Goal: Task Accomplishment & Management: Use online tool/utility

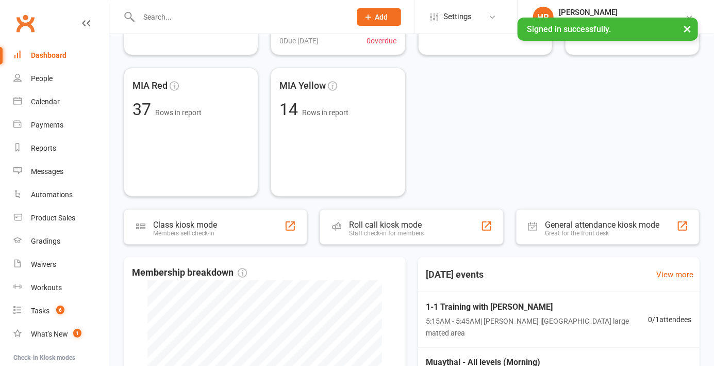
scroll to position [159, 0]
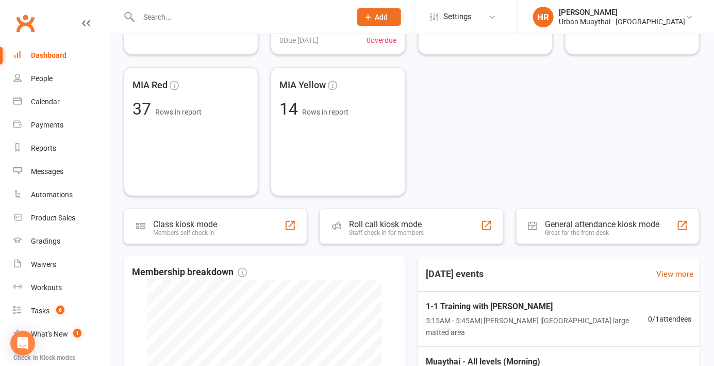
click at [419, 226] on div "Roll call kiosk mode" at bounding box center [386, 224] width 75 height 10
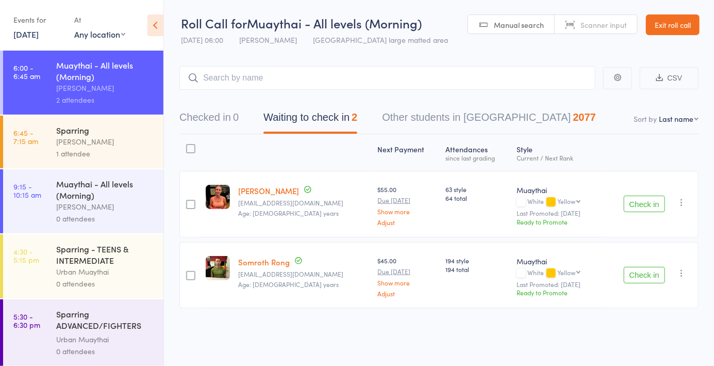
click at [62, 148] on div "1 attendee" at bounding box center [105, 154] width 99 height 12
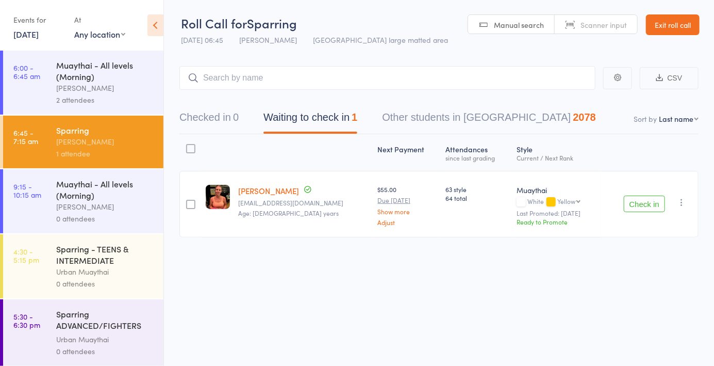
scroll to position [3, 0]
click at [69, 177] on div "Muaythai - All levels (Morning)" at bounding box center [105, 188] width 99 height 23
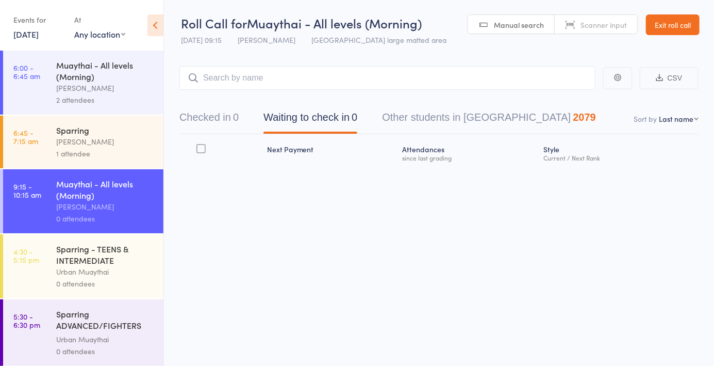
click at [60, 93] on div "[PERSON_NAME]" at bounding box center [105, 88] width 99 height 12
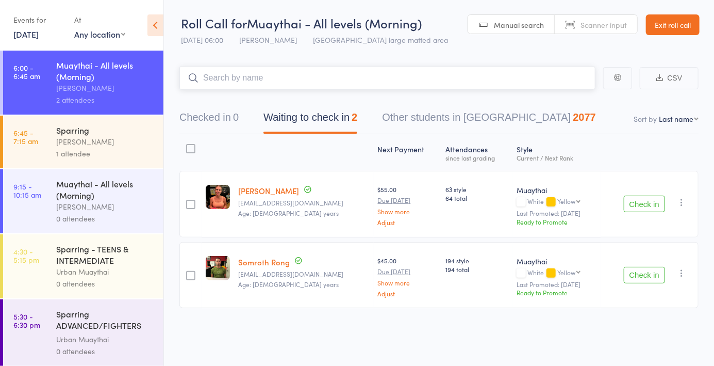
click at [697, 112] on nav "Checked in 0 Waiting to check in 2 Other students in [GEOGRAPHIC_DATA] 2077" at bounding box center [439, 119] width 544 height 27
click at [688, 127] on nav "Checked in 0 Waiting to check in 2 Other students in [GEOGRAPHIC_DATA] 2077" at bounding box center [439, 119] width 544 height 27
click at [691, 123] on select "First name Last name Birthday [DATE]? Behind on payments? Check in time Next pa…" at bounding box center [679, 118] width 40 height 10
select select "4"
click at [659, 113] on select "First name Last name Birthday [DATE]? Behind on payments? Check in time Next pa…" at bounding box center [679, 118] width 40 height 10
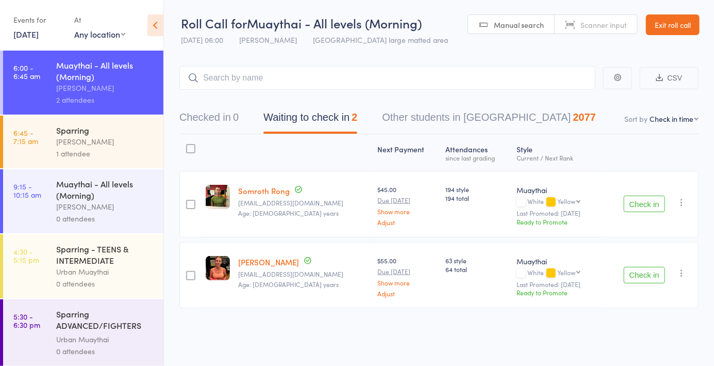
click at [612, 28] on span "Scanner input" at bounding box center [604, 25] width 46 height 10
click at [493, 79] on input "search" at bounding box center [388, 78] width 416 height 24
click at [223, 118] on button "Checked in 0" at bounding box center [209, 119] width 59 height 27
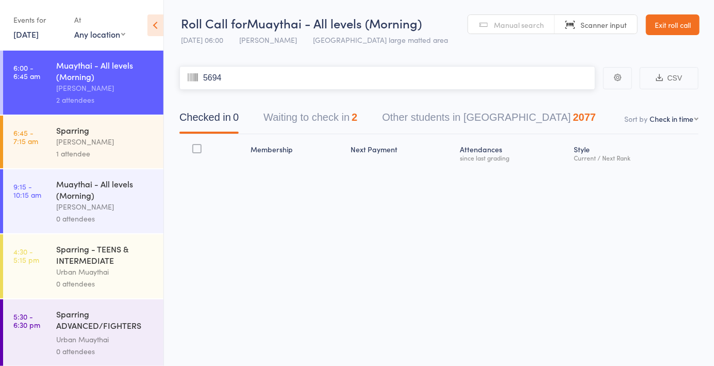
type input "5694"
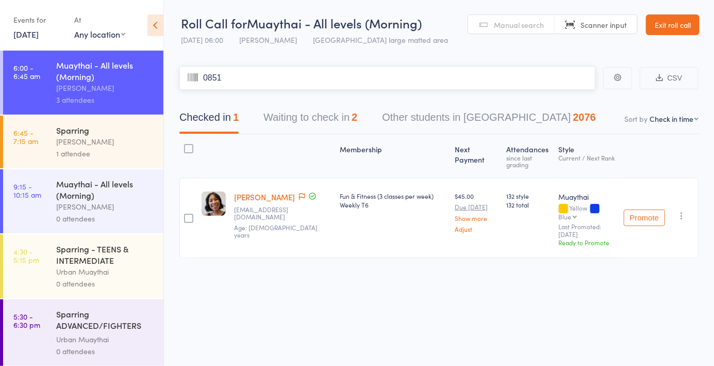
type input "0851"
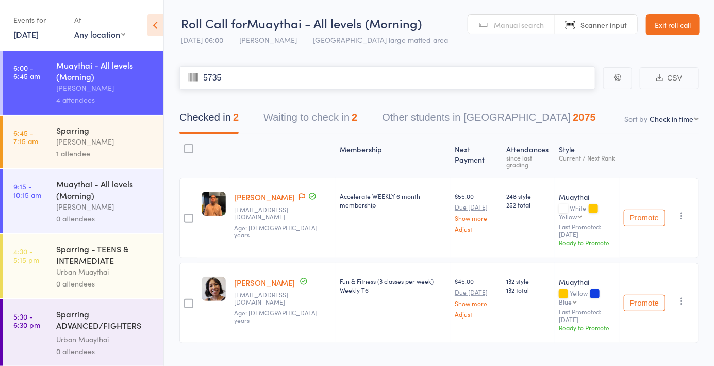
type input "5735"
type input "5332"
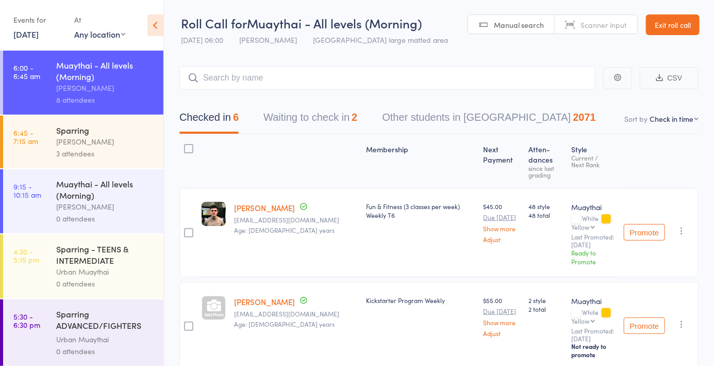
click at [603, 29] on span "Scanner input" at bounding box center [604, 25] width 46 height 10
click at [551, 83] on input "search" at bounding box center [388, 78] width 416 height 24
type input "5448"
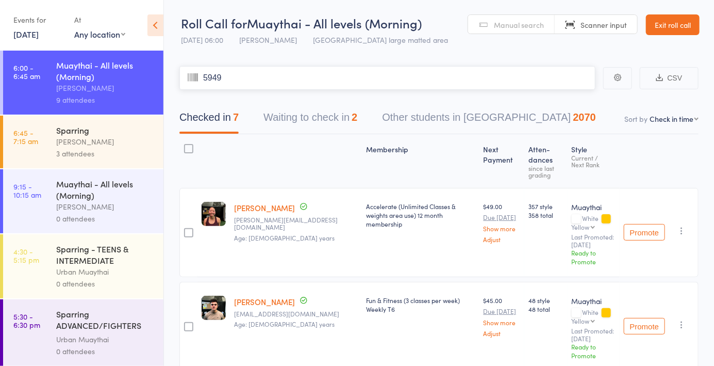
type input "5949"
type input "5752"
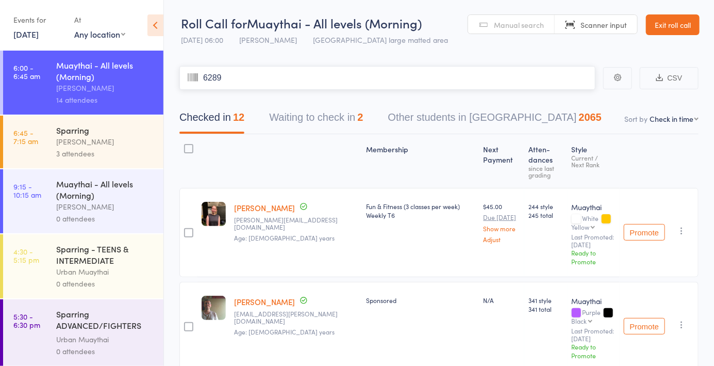
type input "6289"
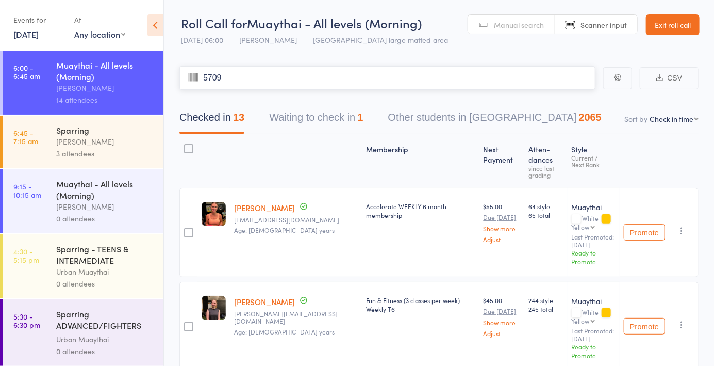
type input "5709"
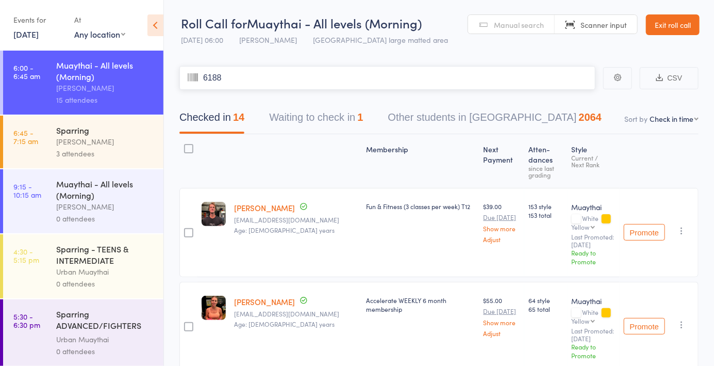
type input "6188"
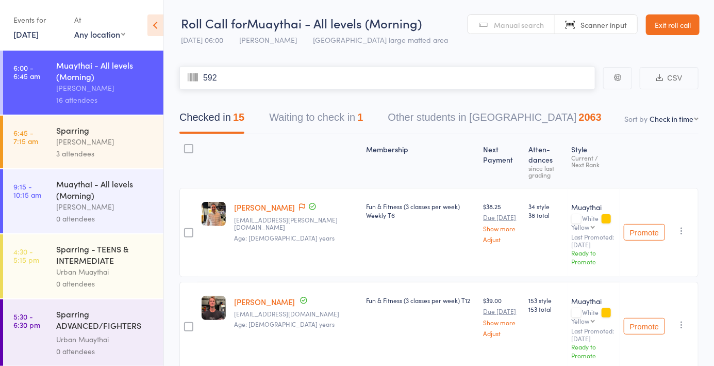
type input "5925"
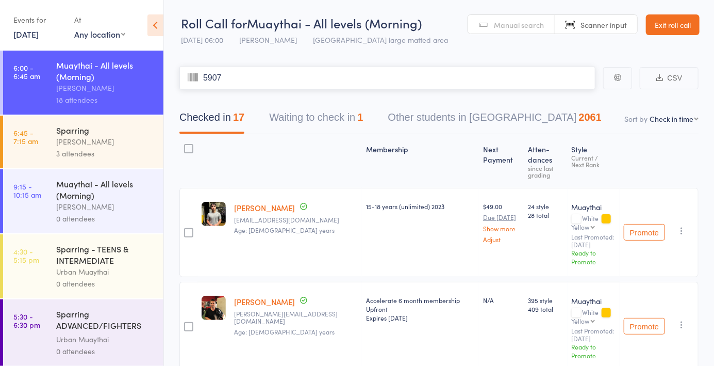
type input "5907"
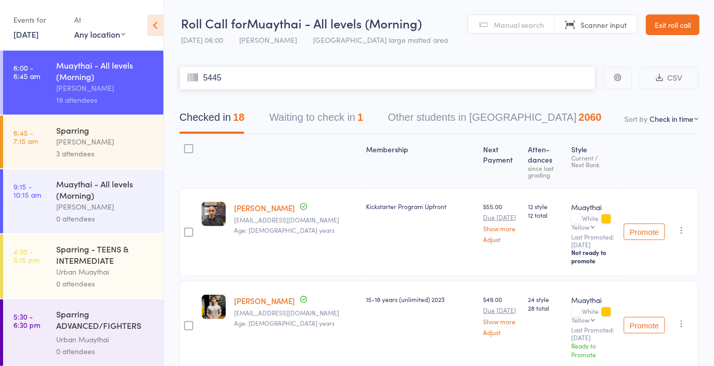
type input "5445"
